Goal: Transaction & Acquisition: Purchase product/service

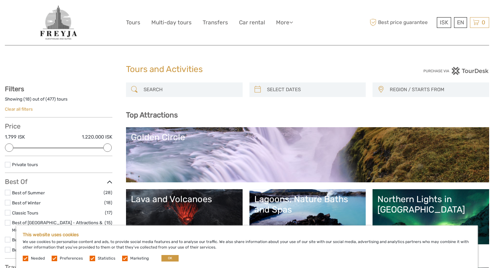
select select
click at [158, 91] on input "search" at bounding box center [190, 89] width 98 height 11
click at [292, 22] on icon at bounding box center [291, 22] width 4 height 6
click at [178, 87] on input "search" at bounding box center [190, 89] width 98 height 11
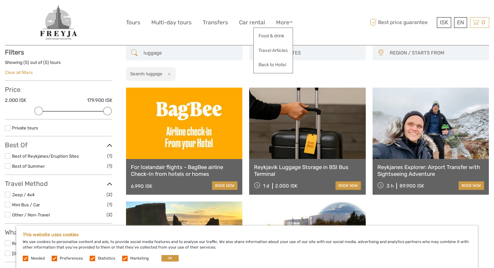
scroll to position [21, 0]
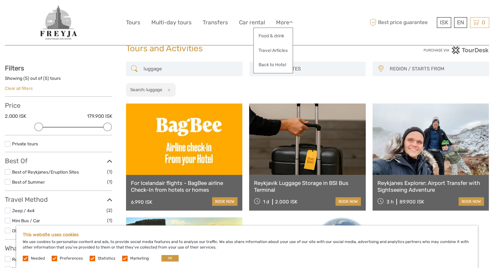
type input "luggage"
click at [301, 160] on link at bounding box center [307, 139] width 116 height 71
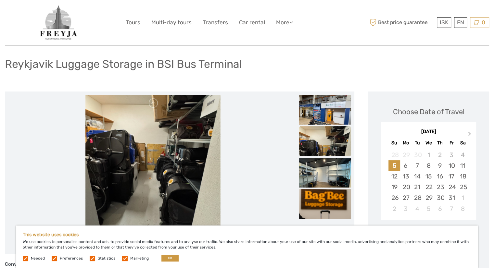
scroll to position [38, 0]
click at [69, 64] on h1 "Reykjavik Luggage Storage in BSI Bus Terminal" at bounding box center [123, 63] width 237 height 13
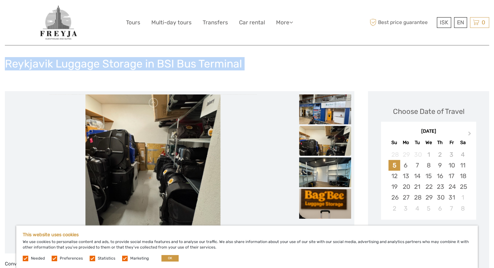
click at [69, 64] on h1 "Reykjavik Luggage Storage in BSI Bus Terminal" at bounding box center [123, 63] width 237 height 13
copy div "Reykjavik Luggage Storage in BSI Bus Terminal"
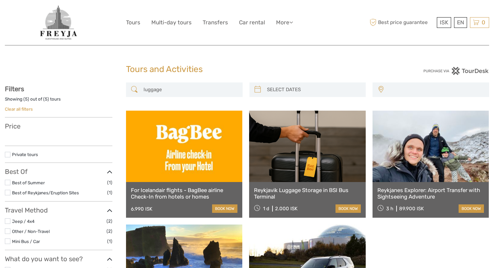
select select
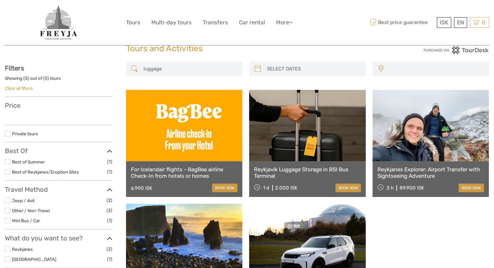
select select
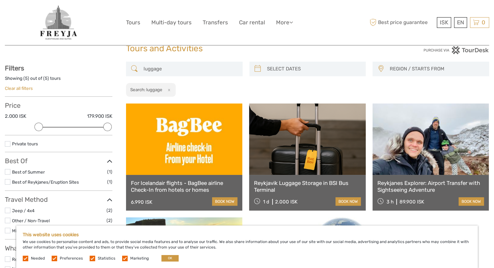
click at [158, 152] on link at bounding box center [184, 139] width 116 height 71
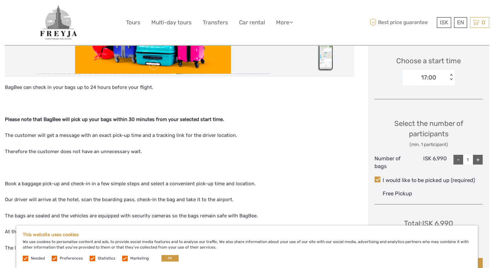
scroll to position [218, 0]
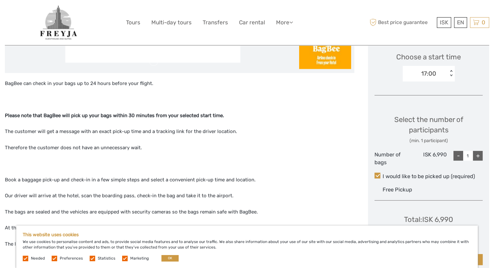
click at [58, 115] on strong "Please note that BagBee will pick up your bags within 30 minutes from your sele…" at bounding box center [114, 116] width 219 height 6
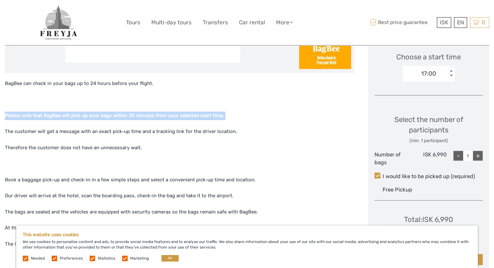
click at [58, 115] on strong "Please note that BagBee will pick up your bags within 30 minutes from your sele…" at bounding box center [114, 116] width 219 height 6
